Goal: Transaction & Acquisition: Purchase product/service

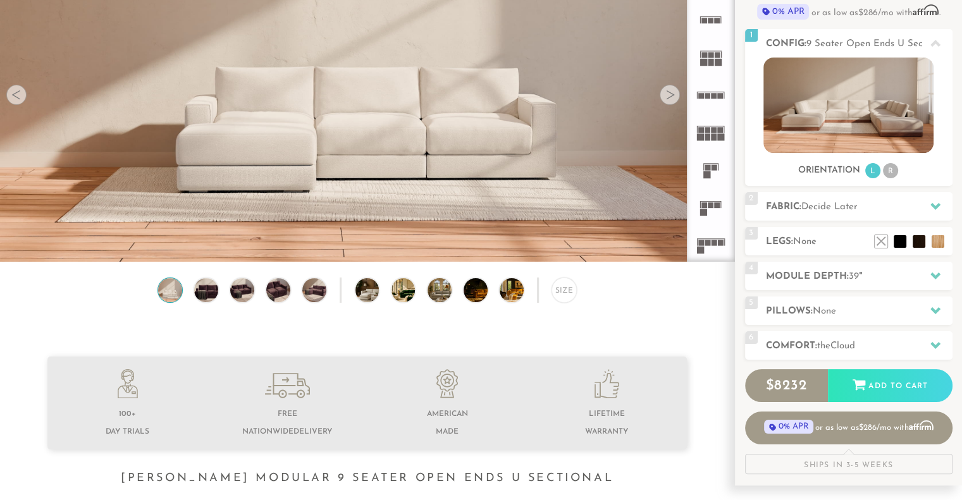
scroll to position [152, 0]
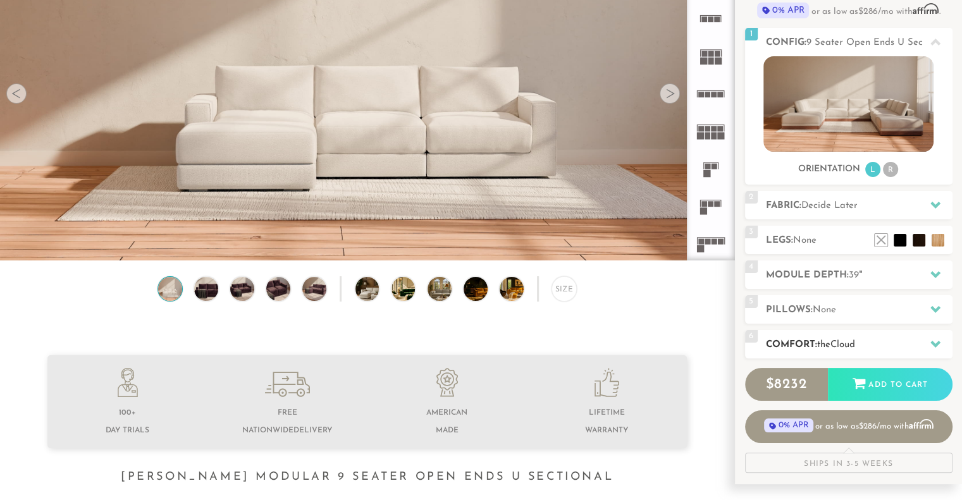
click at [843, 351] on h2 "Comfort: the Cloud" at bounding box center [859, 345] width 187 height 15
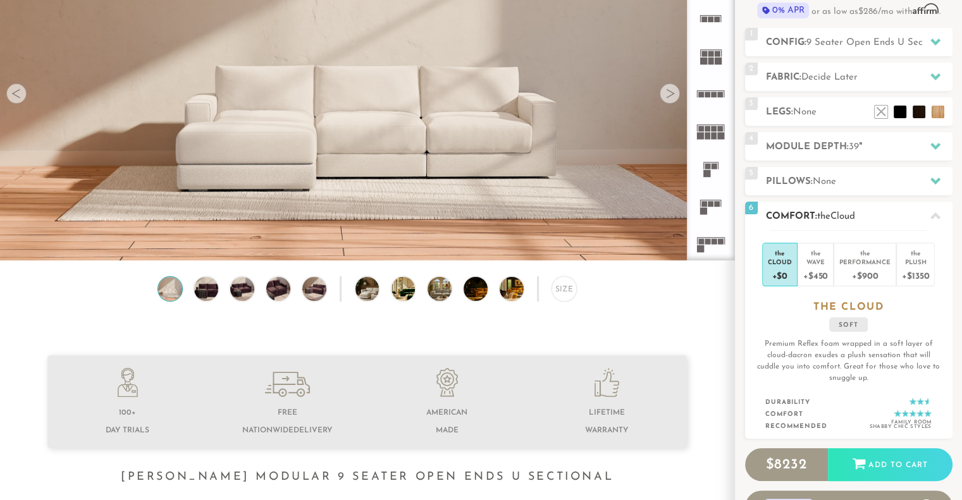
click at [820, 209] on h2 "Comfort: the Cloud" at bounding box center [859, 216] width 187 height 15
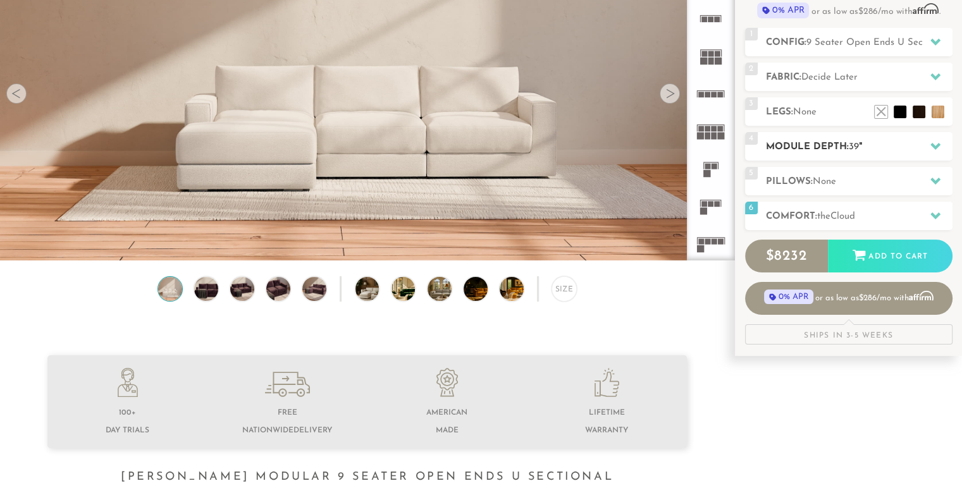
click at [929, 142] on div at bounding box center [935, 146] width 27 height 26
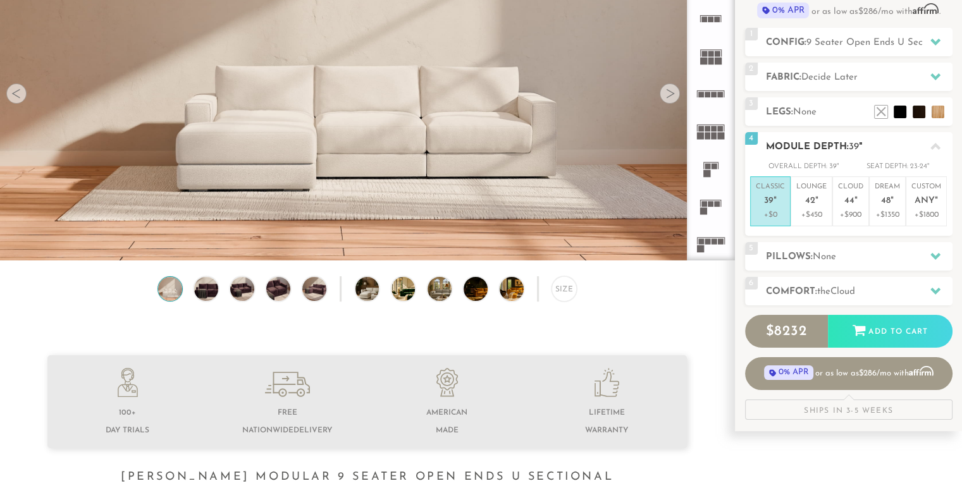
click at [932, 144] on icon at bounding box center [936, 147] width 10 height 10
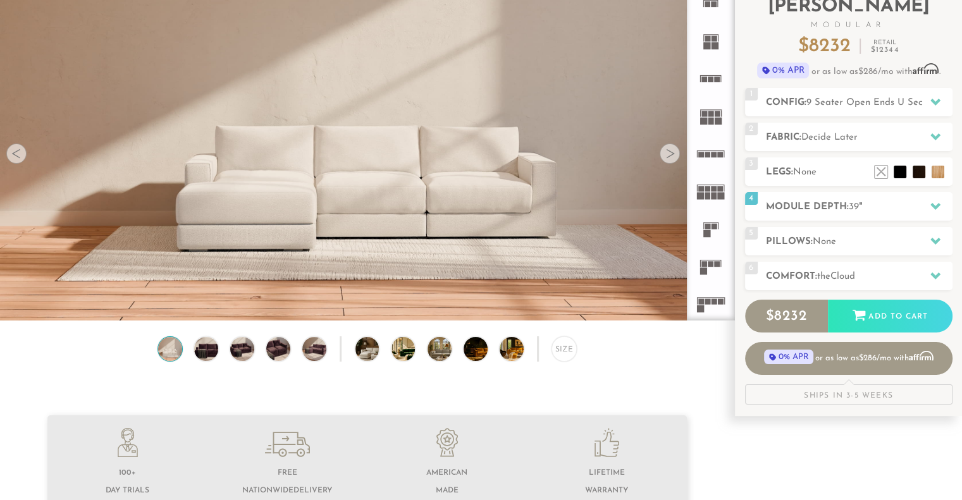
scroll to position [92, 0]
click at [878, 106] on span "9 Seater Open Ends U Sectional" at bounding box center [877, 101] width 140 height 9
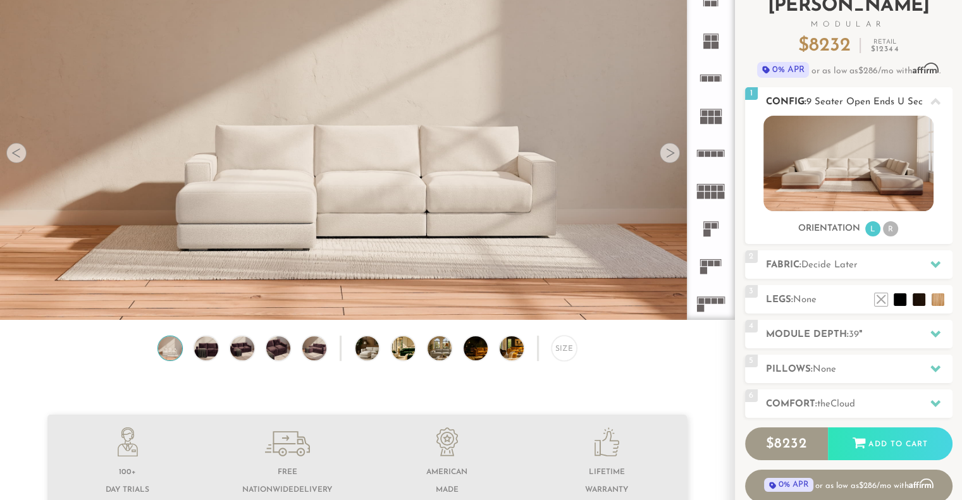
click at [894, 230] on li "R" at bounding box center [890, 228] width 15 height 15
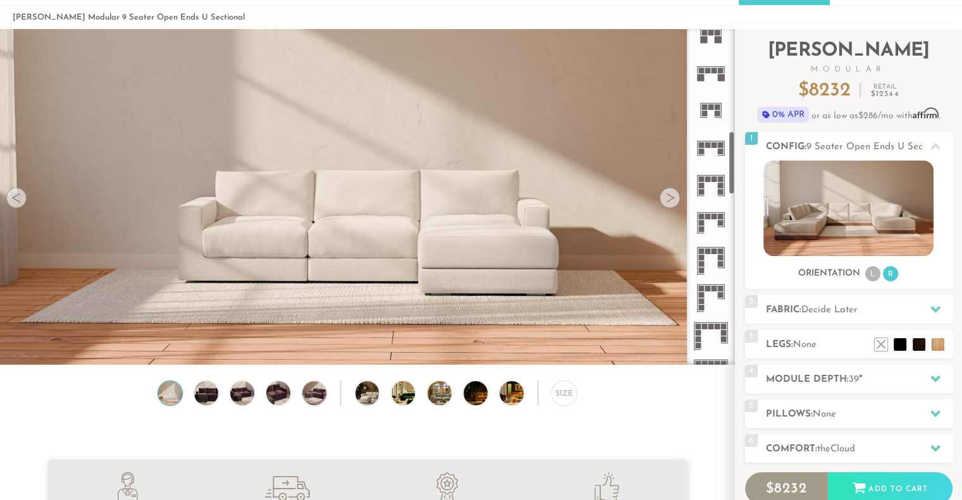
scroll to position [540, 0]
click at [708, 255] on icon at bounding box center [710, 259] width 37 height 37
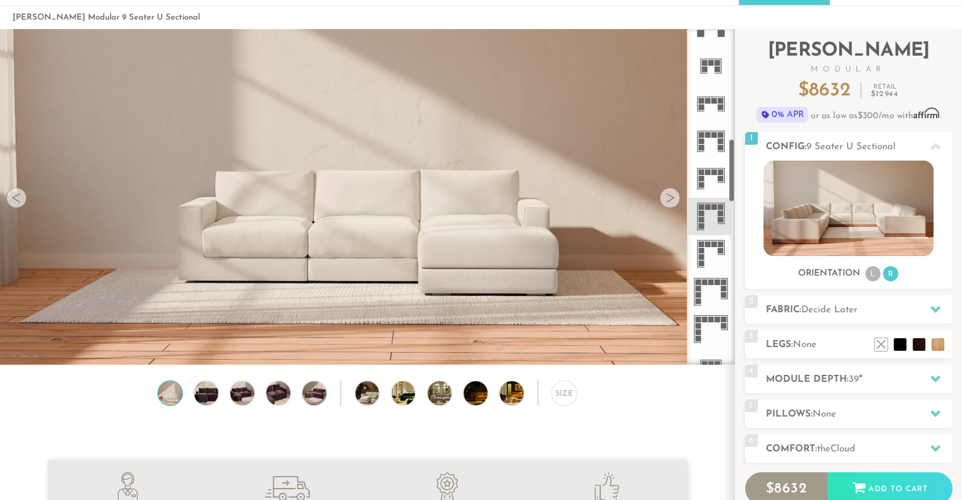
scroll to position [582, 0]
click at [708, 255] on icon at bounding box center [710, 254] width 37 height 37
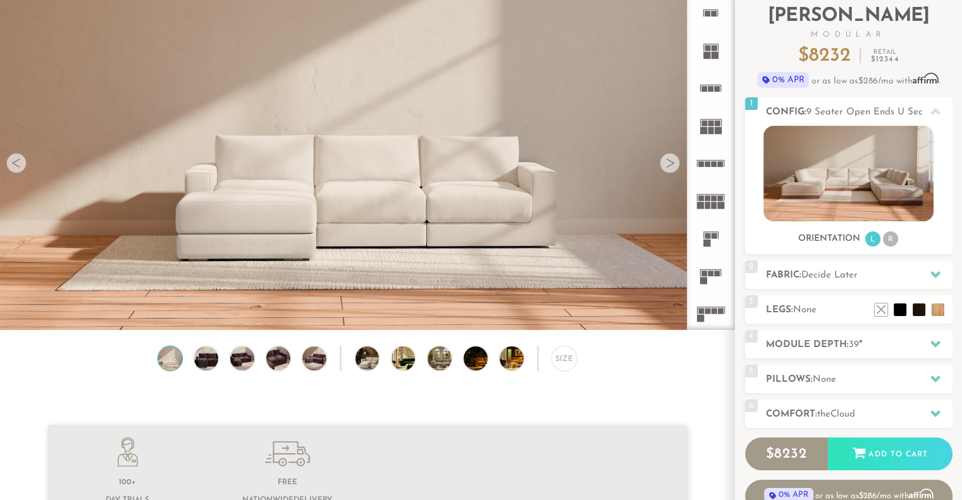
scroll to position [132, 0]
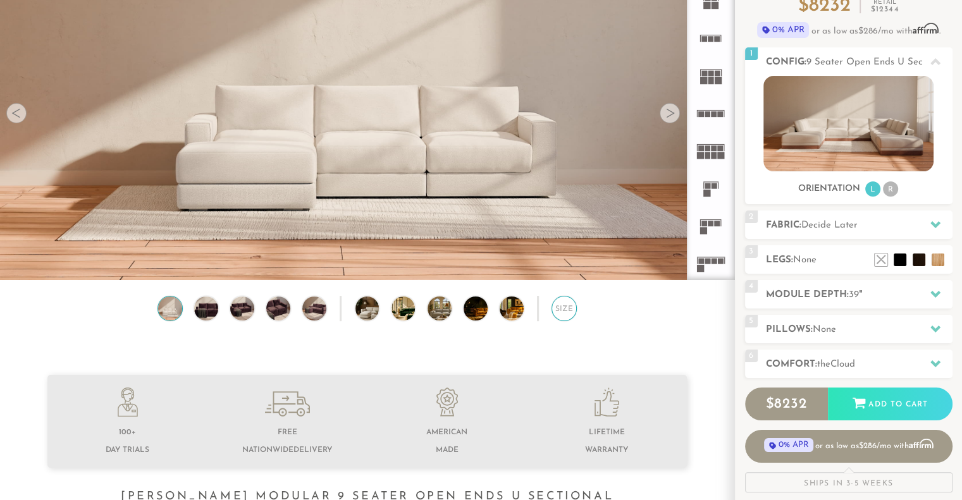
click at [563, 314] on div "Size" at bounding box center [564, 308] width 25 height 25
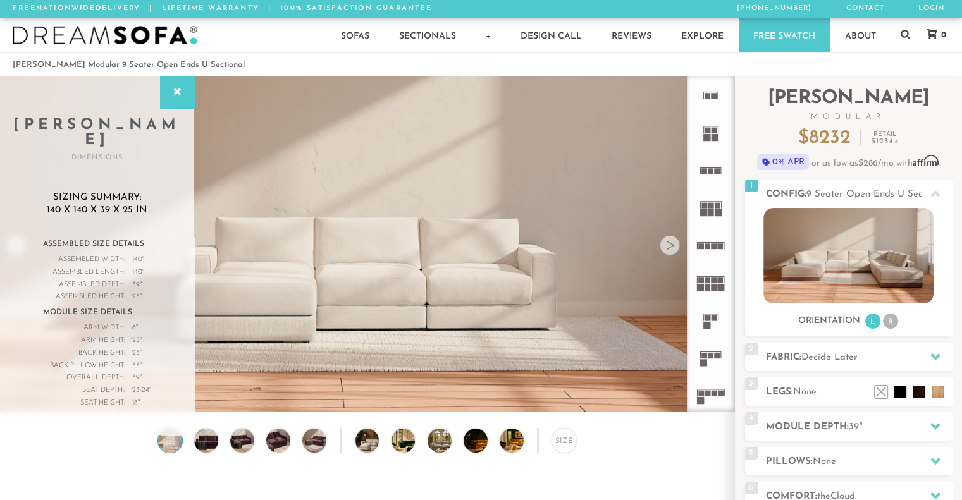
scroll to position [1, 0]
